Goal: Task Accomplishment & Management: Manage account settings

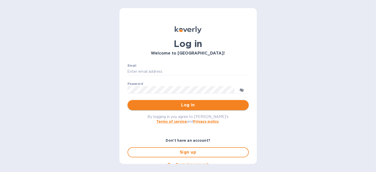
type input "[PERSON_NAME][EMAIL_ADDRESS][DOMAIN_NAME]"
click at [183, 105] on span "Log in" at bounding box center [187, 105] width 113 height 6
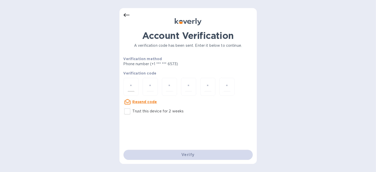
click at [133, 85] on input "number" at bounding box center [131, 86] width 7 height 9
type input "3"
type input "7"
type input "0"
type input "4"
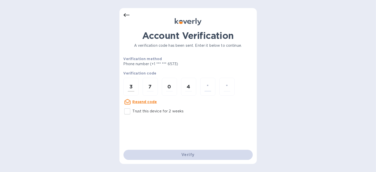
type input "7"
type input "4"
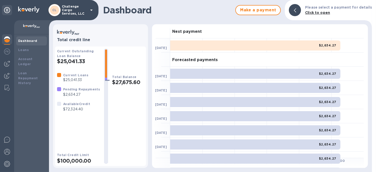
click at [375, 46] on div at bounding box center [374, 86] width 4 height 172
click at [26, 51] on b "Loans" at bounding box center [23, 50] width 11 height 4
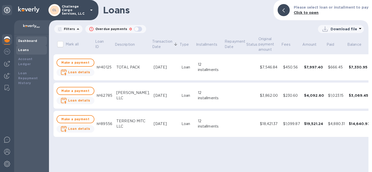
click at [32, 41] on b "Dashboard" at bounding box center [27, 41] width 19 height 4
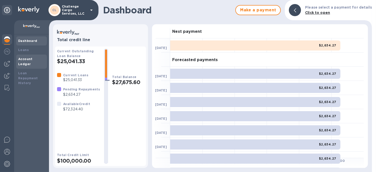
click at [33, 58] on b "Account Ledger" at bounding box center [25, 61] width 14 height 9
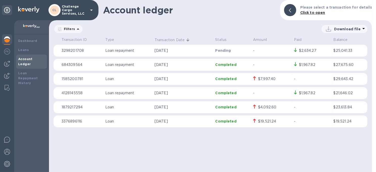
drag, startPoint x: 96, startPoint y: 129, endPoint x: 99, endPoint y: 129, distance: 2.5
click at [96, 129] on table "Transaction ID Type Transaction Date Status Amount Paid Balance 3298201708 Loan…" at bounding box center [210, 84] width 314 height 96
click at [7, 75] on img at bounding box center [7, 76] width 6 height 6
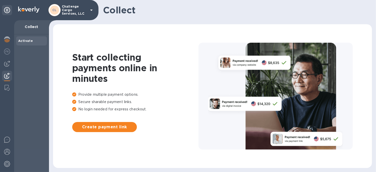
click at [31, 42] on b "Activate" at bounding box center [25, 41] width 15 height 4
click at [8, 60] on div at bounding box center [7, 64] width 10 height 10
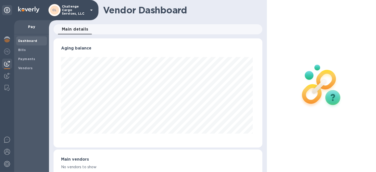
scroll to position [109, 207]
click at [8, 52] on img at bounding box center [7, 51] width 6 height 6
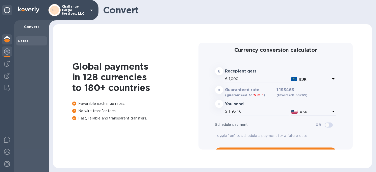
click at [7, 40] on img at bounding box center [7, 39] width 6 height 6
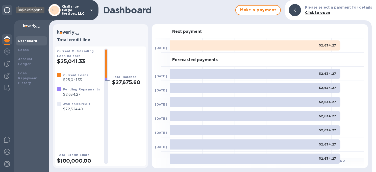
click at [9, 11] on icon at bounding box center [7, 10] width 6 height 6
click at [10, 75] on div at bounding box center [7, 76] width 10 height 11
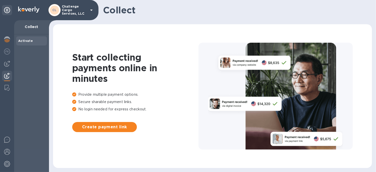
click at [31, 27] on p "Collect" at bounding box center [31, 26] width 27 height 5
click at [74, 6] on p "Challenge Cargo Services, LLC" at bounding box center [74, 10] width 25 height 11
